Goal: Ask a question

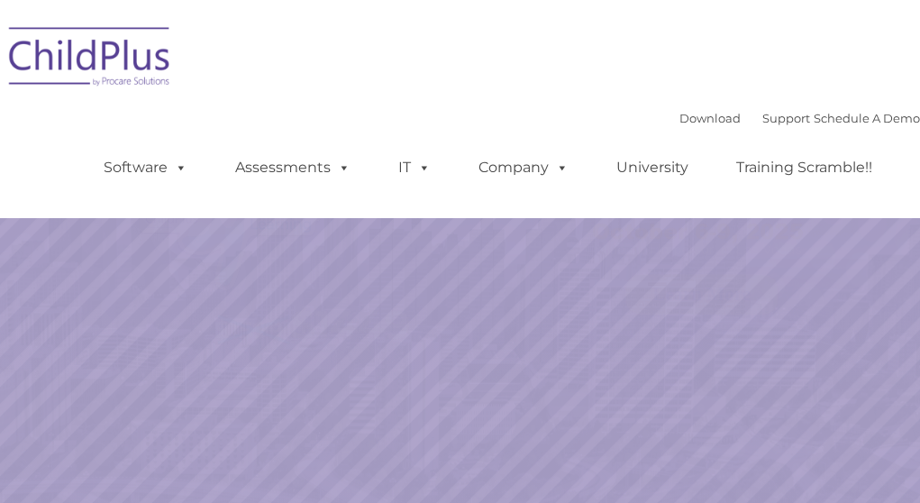
select select "MEDIUM"
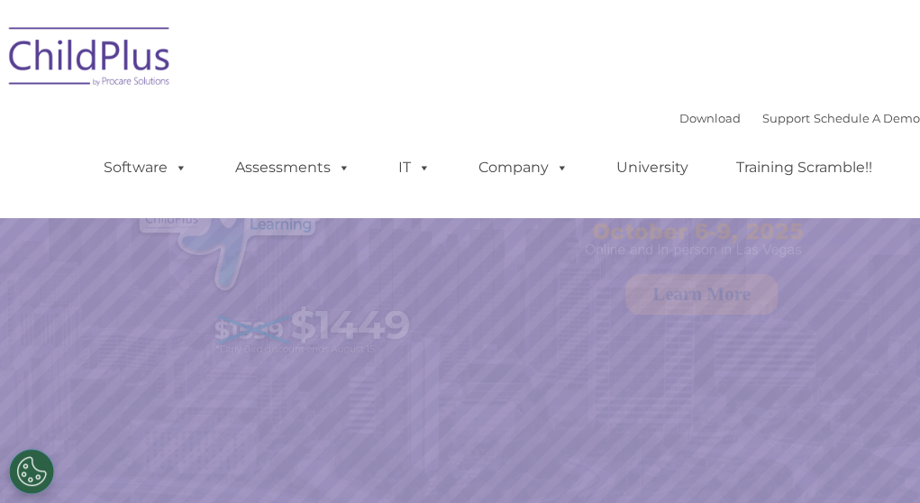
select select "MEDIUM"
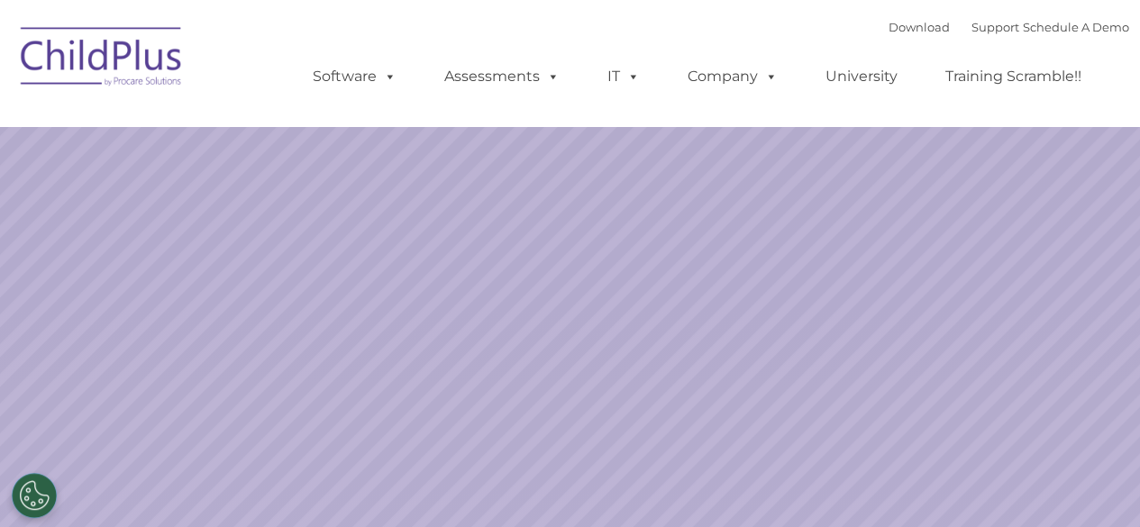
select select "MEDIUM"
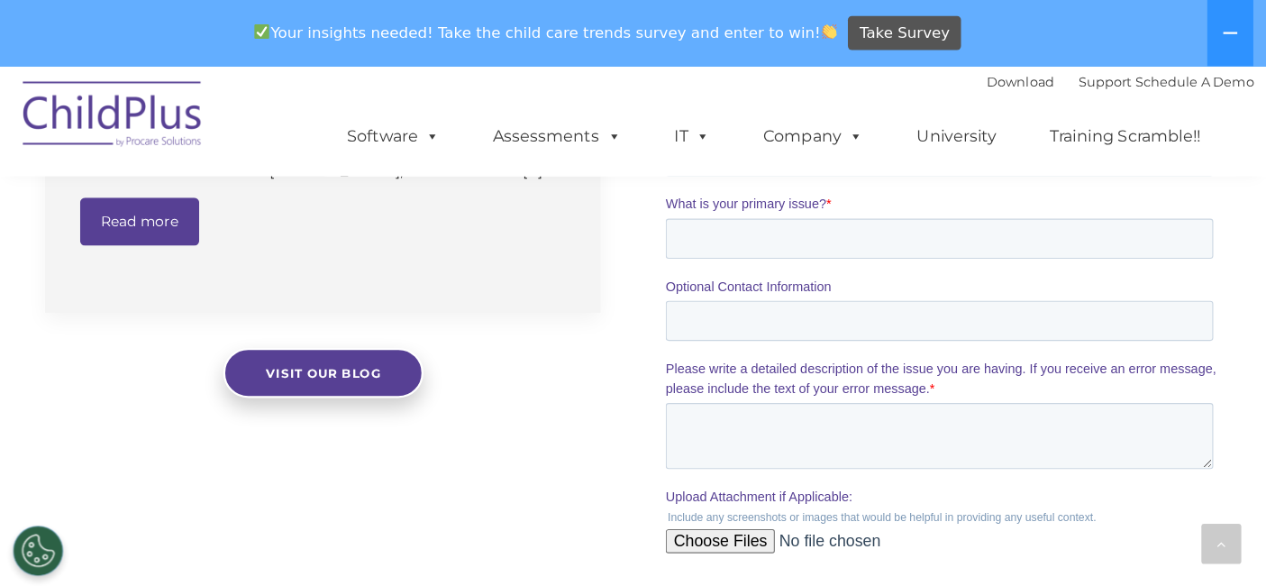
scroll to position [1578, 0]
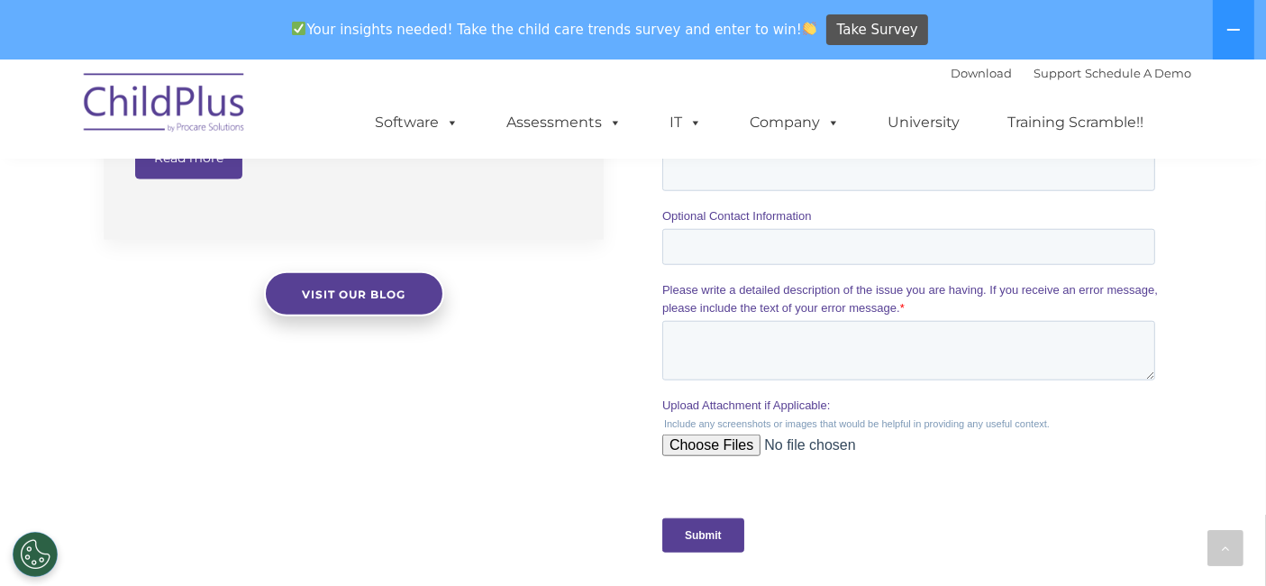
drag, startPoint x: 1814, startPoint y: -277, endPoint x: 926, endPoint y: 503, distance: 1181.4
click at [926, 503] on form "Request Customer Support Request help from a Customer Support Representative (y…" at bounding box center [912, 144] width 500 height 847
